Goal: Task Accomplishment & Management: Use online tool/utility

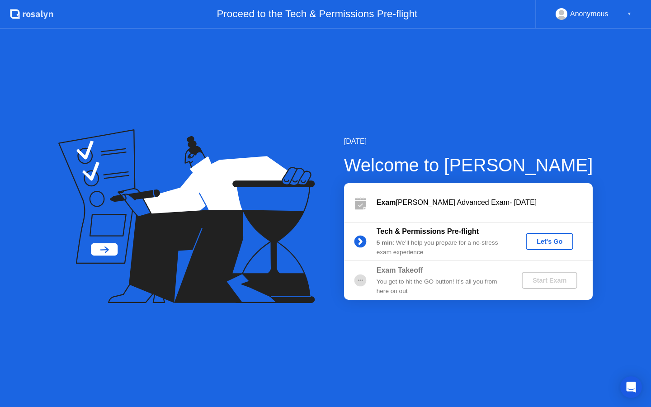
click at [547, 244] on div "Let's Go" at bounding box center [550, 241] width 40 height 7
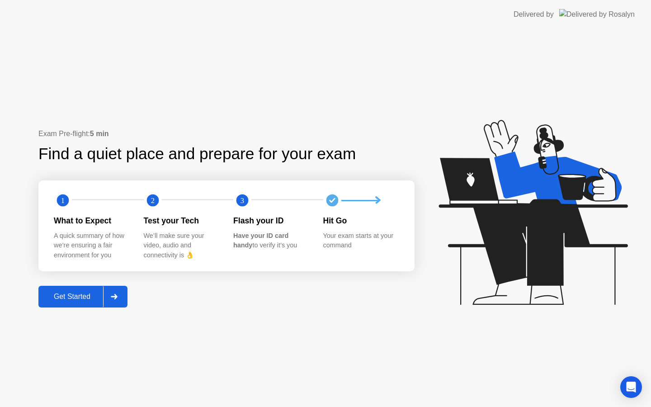
click at [116, 299] on div at bounding box center [114, 296] width 22 height 21
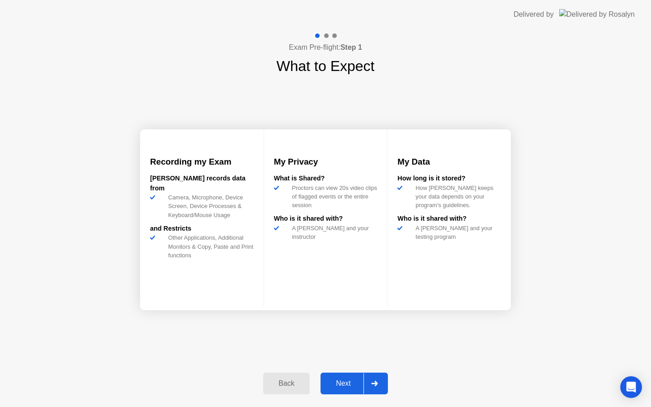
click at [371, 385] on div at bounding box center [375, 383] width 22 height 21
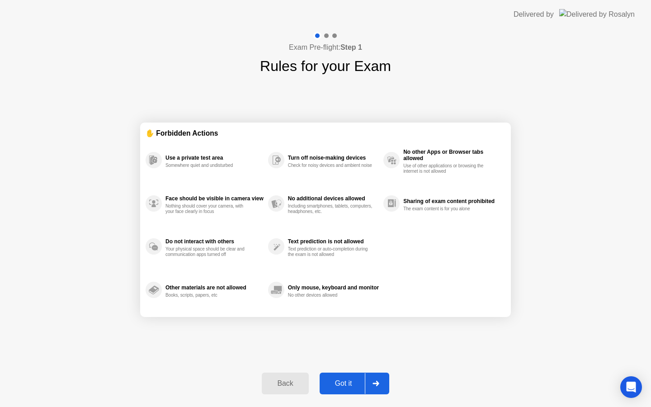
click at [374, 386] on div at bounding box center [376, 383] width 22 height 21
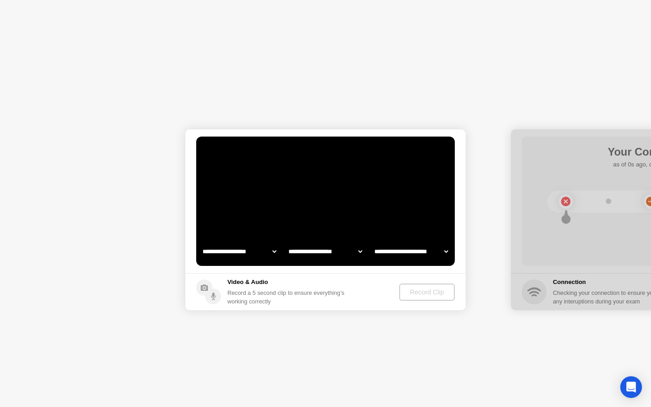
select select "**********"
select select "*******"
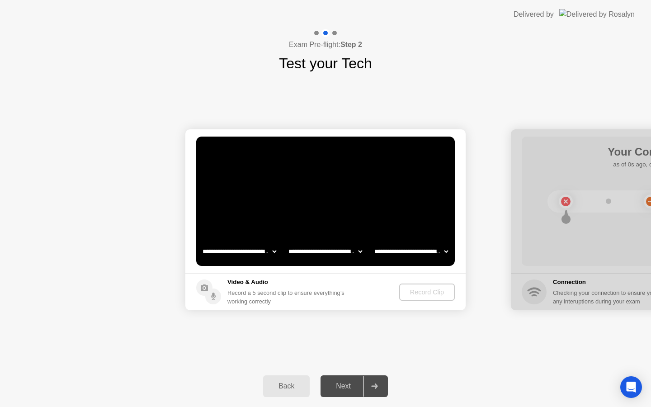
click at [249, 251] on select "**********" at bounding box center [239, 251] width 77 height 18
click at [317, 248] on select "**********" at bounding box center [325, 251] width 77 height 18
click at [408, 253] on select "**********" at bounding box center [411, 251] width 77 height 18
click at [431, 294] on div "Record Clip" at bounding box center [427, 292] width 48 height 7
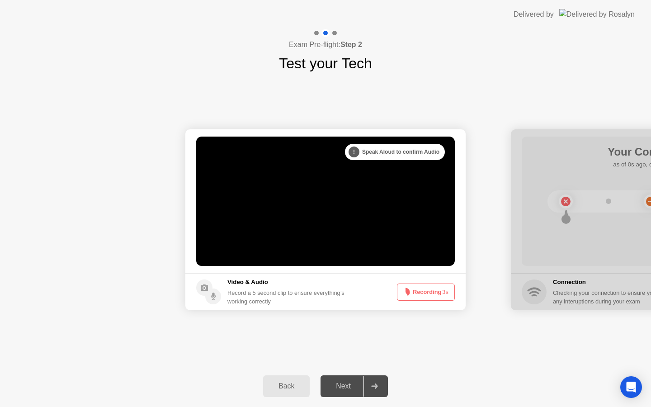
click at [431, 294] on button "Recording 3s" at bounding box center [426, 292] width 58 height 17
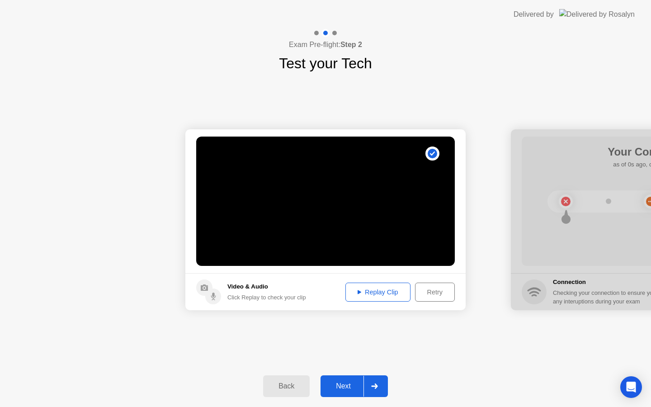
click at [434, 293] on div "Retry" at bounding box center [434, 292] width 33 height 7
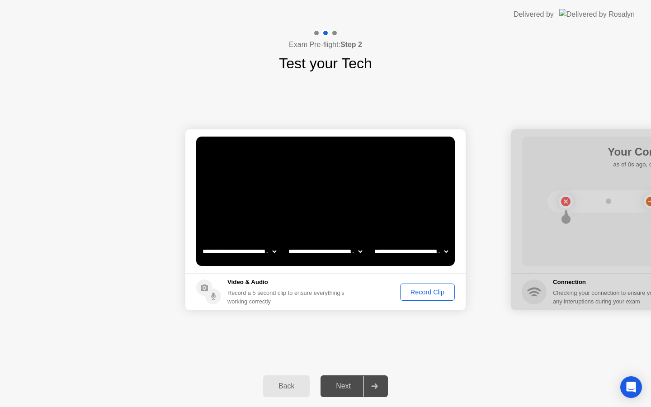
click at [434, 294] on div "Record Clip" at bounding box center [427, 292] width 48 height 7
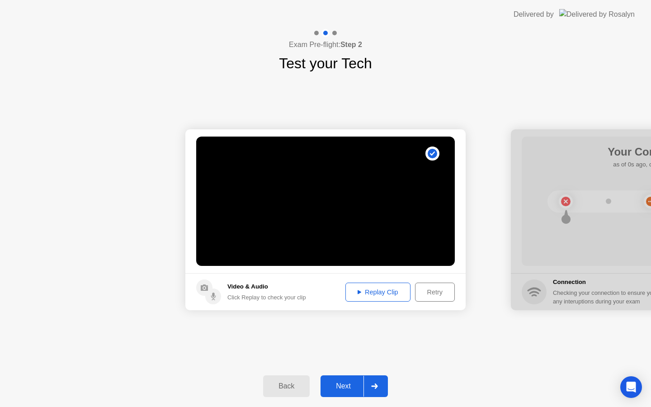
click at [376, 384] on icon at bounding box center [374, 386] width 6 height 5
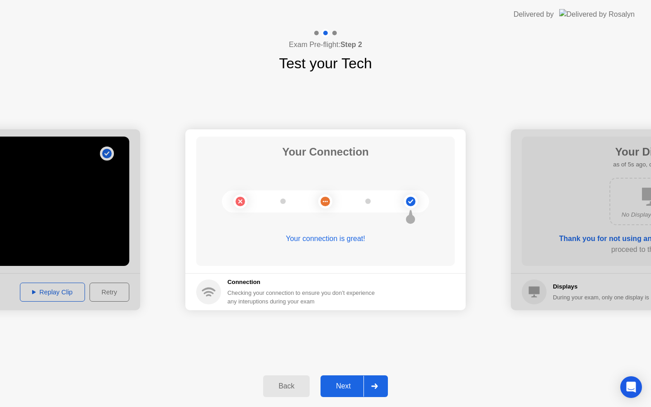
click at [379, 384] on div at bounding box center [375, 386] width 22 height 21
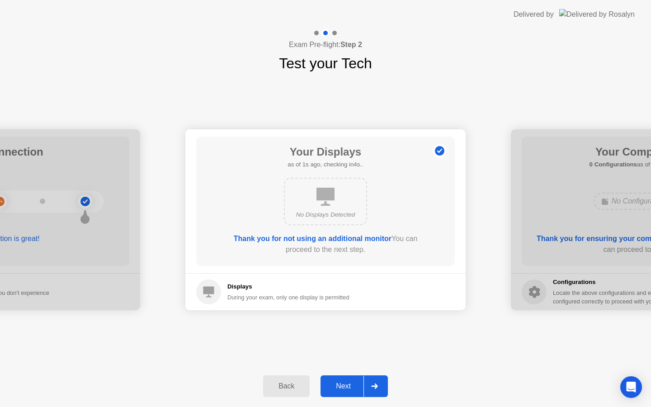
click at [375, 386] on icon at bounding box center [374, 386] width 6 height 5
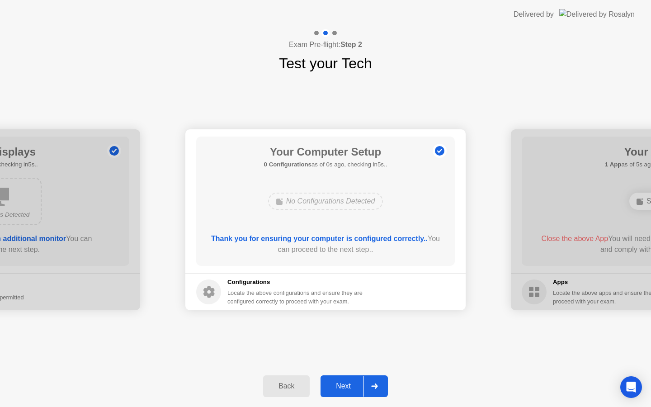
click at [375, 386] on icon at bounding box center [374, 386] width 6 height 5
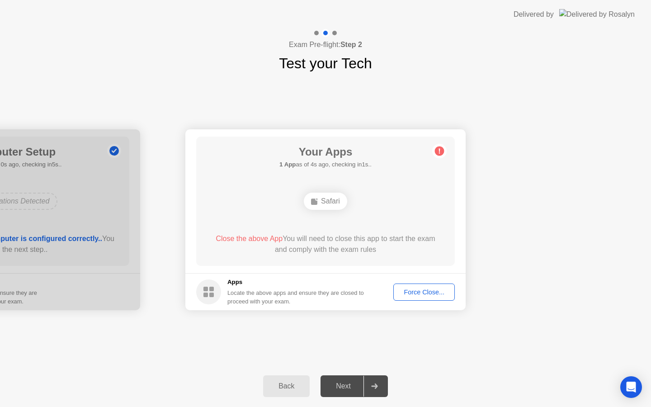
click at [327, 252] on div "Close the above App You will need to close this app to start the exam and compl…" at bounding box center [325, 244] width 233 height 22
click at [331, 205] on div "Safari" at bounding box center [325, 201] width 43 height 17
click at [329, 230] on div "Your Apps 1 App as of 1s ago, checking in4s.. Safari Close the above App You wi…" at bounding box center [325, 201] width 259 height 129
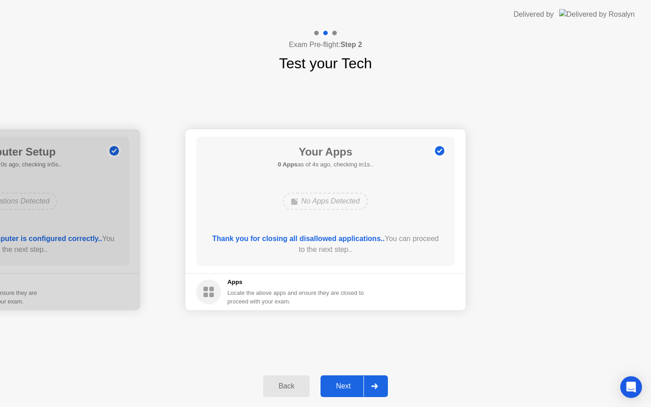
click at [377, 391] on div at bounding box center [375, 386] width 22 height 21
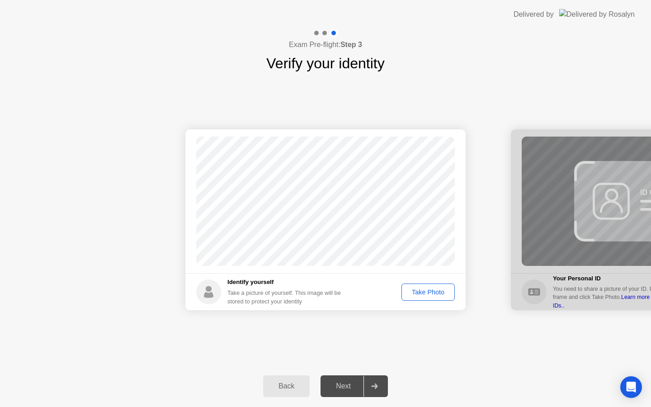
click at [421, 293] on div "Take Photo" at bounding box center [428, 292] width 47 height 7
click at [377, 385] on icon at bounding box center [374, 386] width 7 height 5
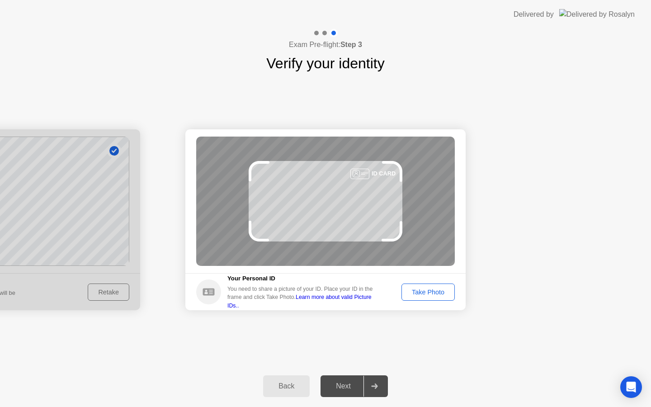
click at [422, 298] on button "Take Photo" at bounding box center [428, 292] width 53 height 17
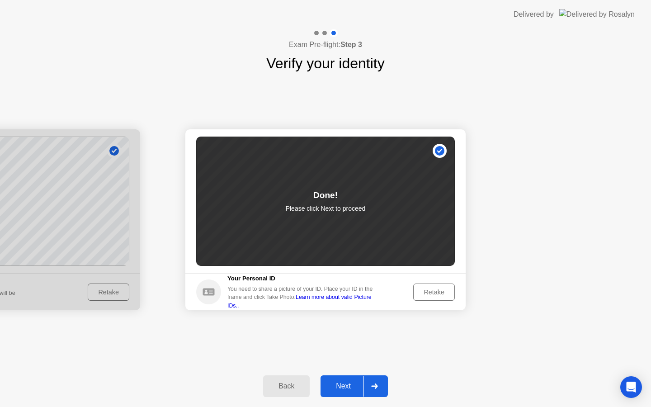
click at [381, 389] on div at bounding box center [375, 386] width 22 height 21
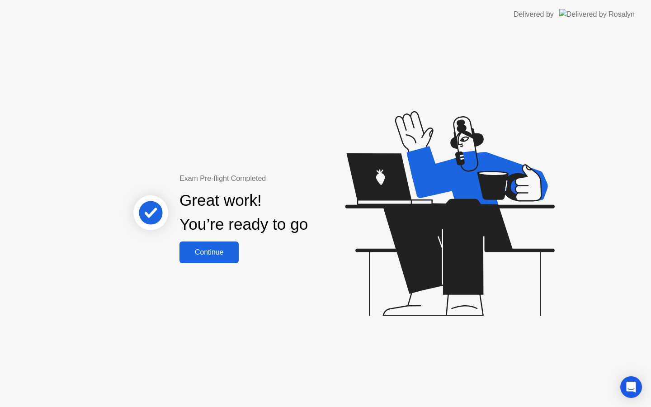
click at [193, 253] on div "Continue" at bounding box center [209, 252] width 54 height 8
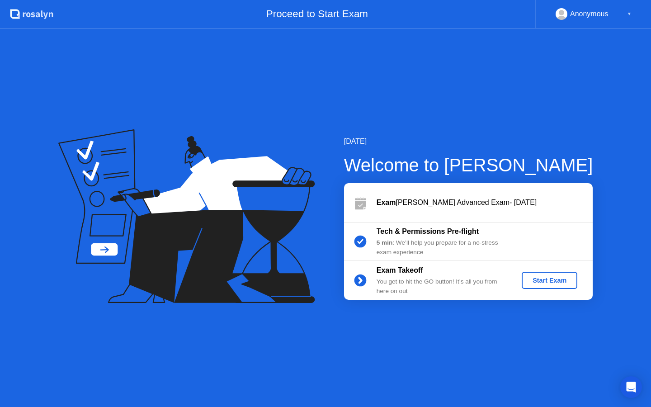
click at [534, 277] on div "Start Exam" at bounding box center [550, 280] width 48 height 7
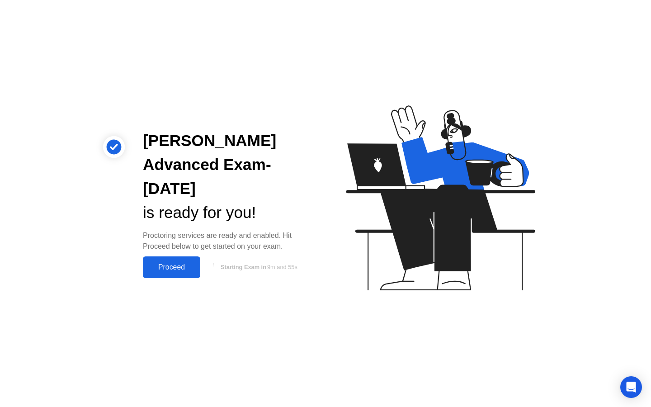
click at [181, 267] on div "Proceed" at bounding box center [172, 267] width 52 height 8
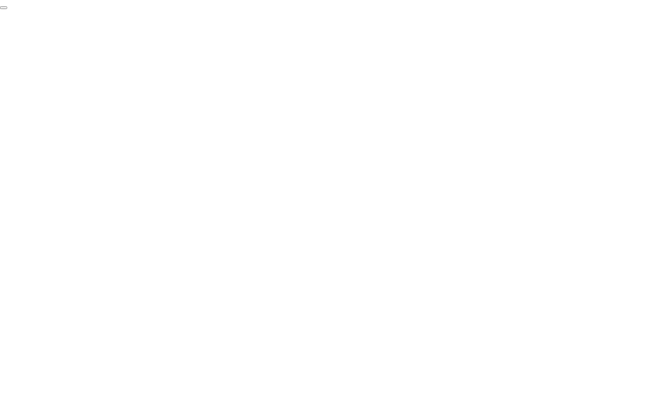
click div "End Proctoring Session"
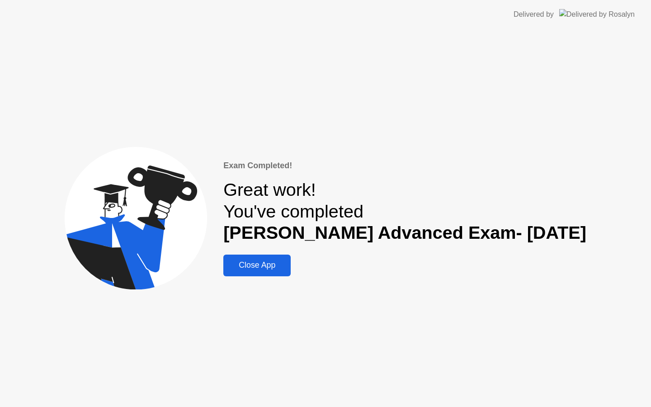
click at [272, 266] on div "Close App" at bounding box center [257, 265] width 62 height 9
